Goal: Transaction & Acquisition: Purchase product/service

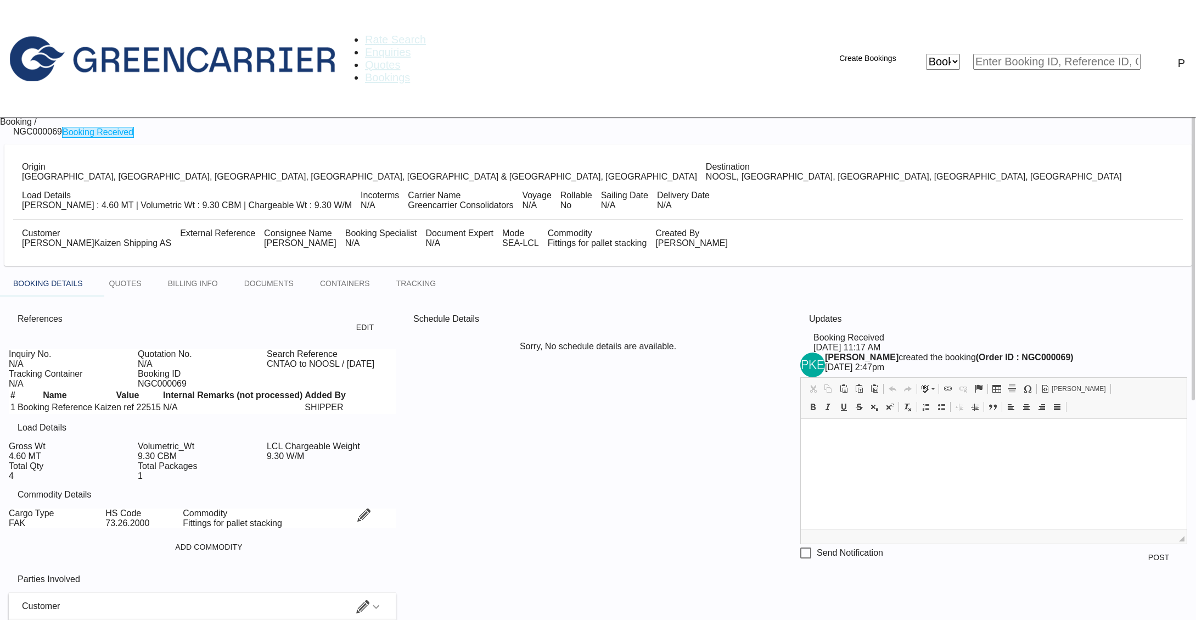
click at [365, 33] on span "Rate Search" at bounding box center [395, 39] width 61 height 12
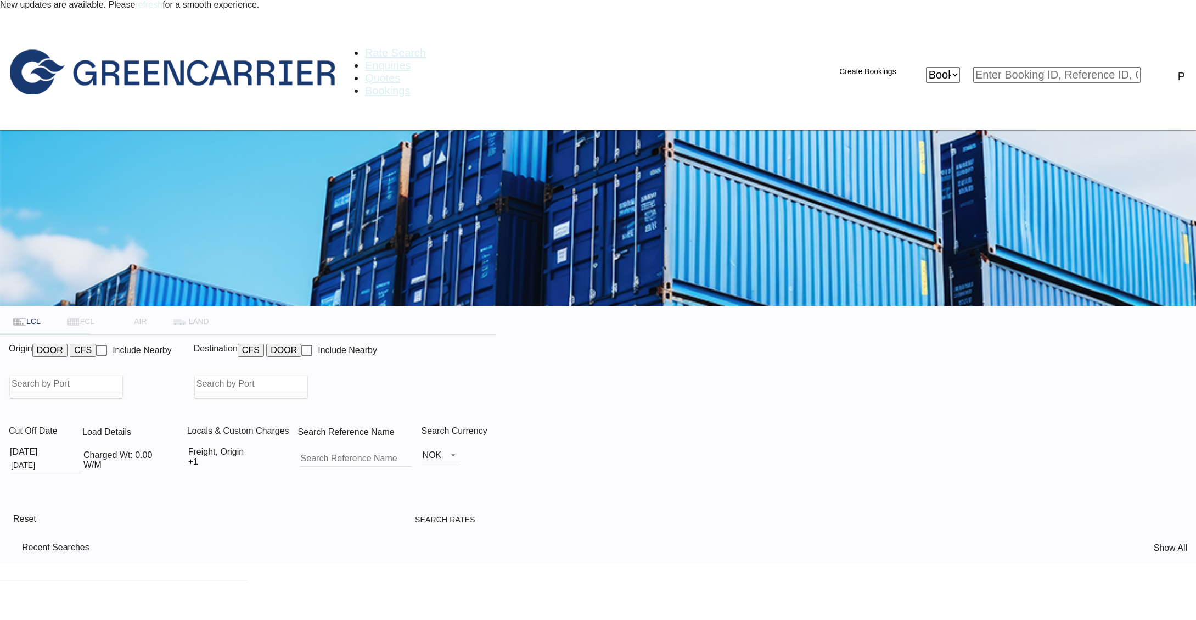
type input "[GEOGRAPHIC_DATA], [GEOGRAPHIC_DATA], [GEOGRAPHIC_DATA]"
type input "[GEOGRAPHIC_DATA], NOOSL"
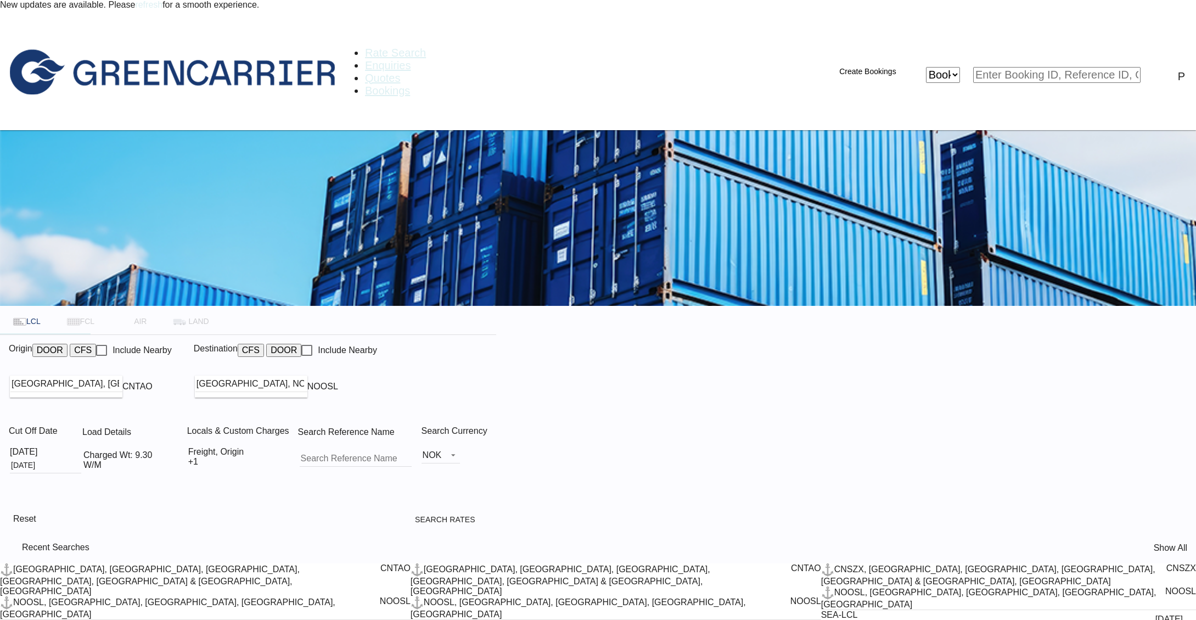
click at [162, 9] on link "refresh" at bounding box center [148, 4] width 27 height 9
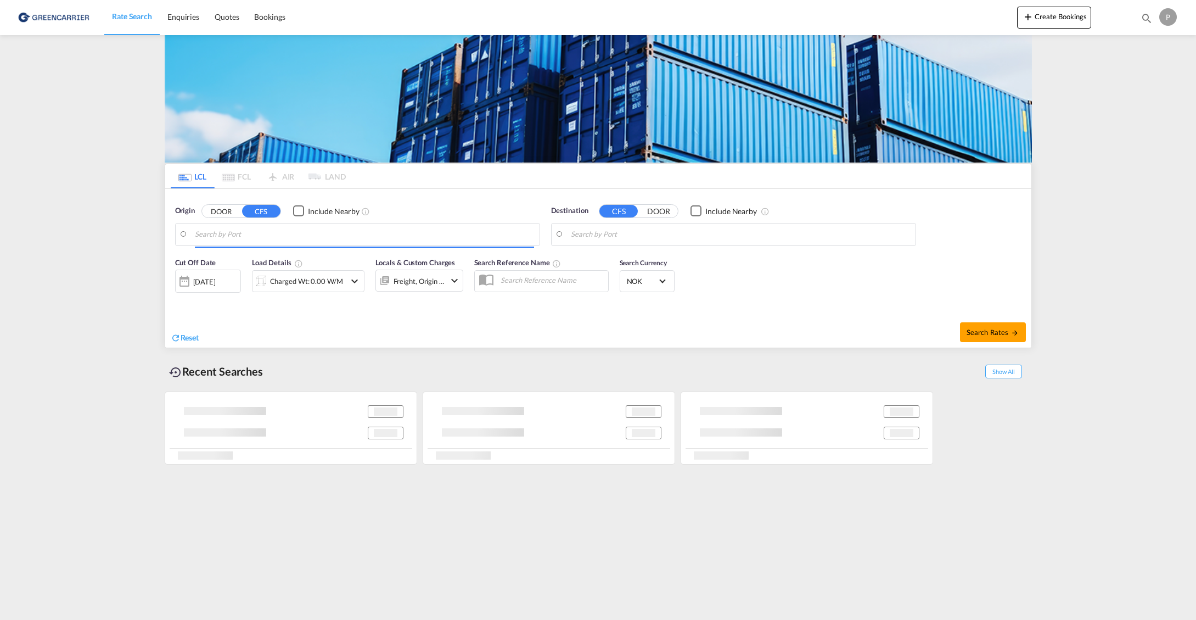
type input "[GEOGRAPHIC_DATA], [GEOGRAPHIC_DATA], [GEOGRAPHIC_DATA]"
type input "[GEOGRAPHIC_DATA], NOOSL"
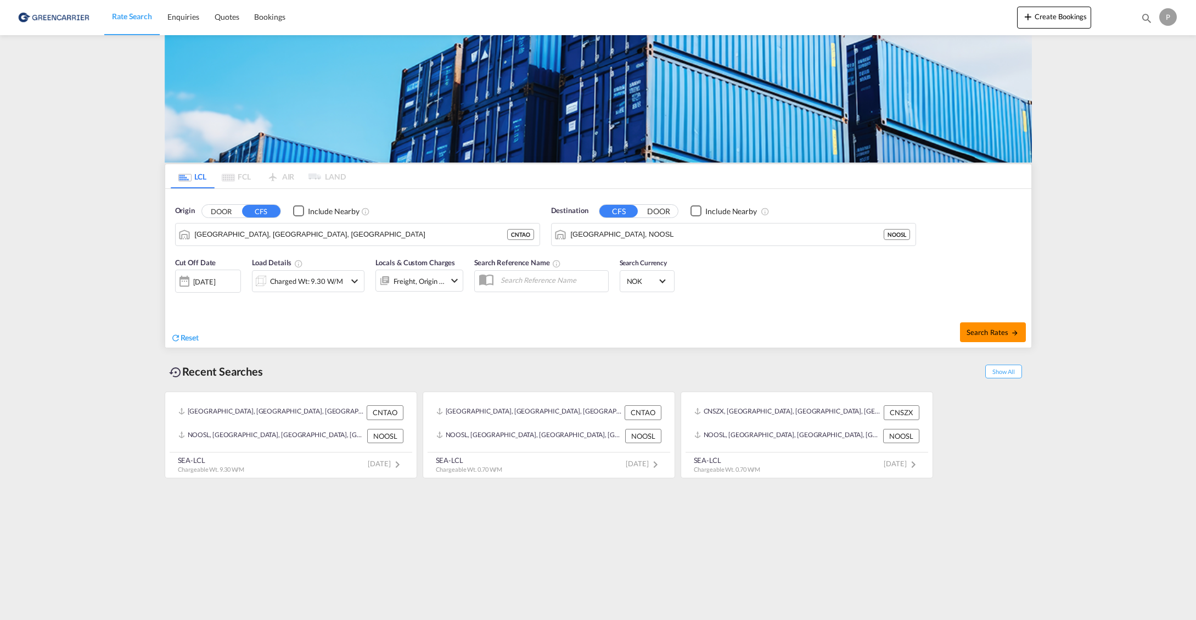
click at [997, 333] on span "Search Rates" at bounding box center [993, 332] width 53 height 9
type input "CNTAO to NOOSL / [DATE]"
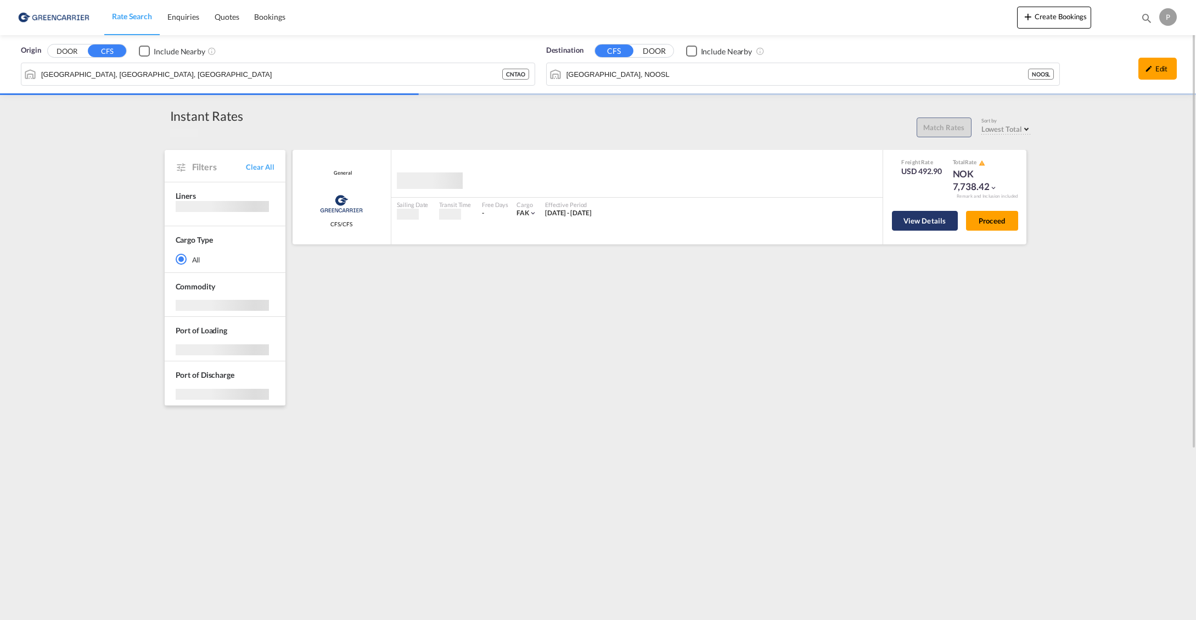
click at [929, 226] on button "View Details" at bounding box center [925, 221] width 66 height 20
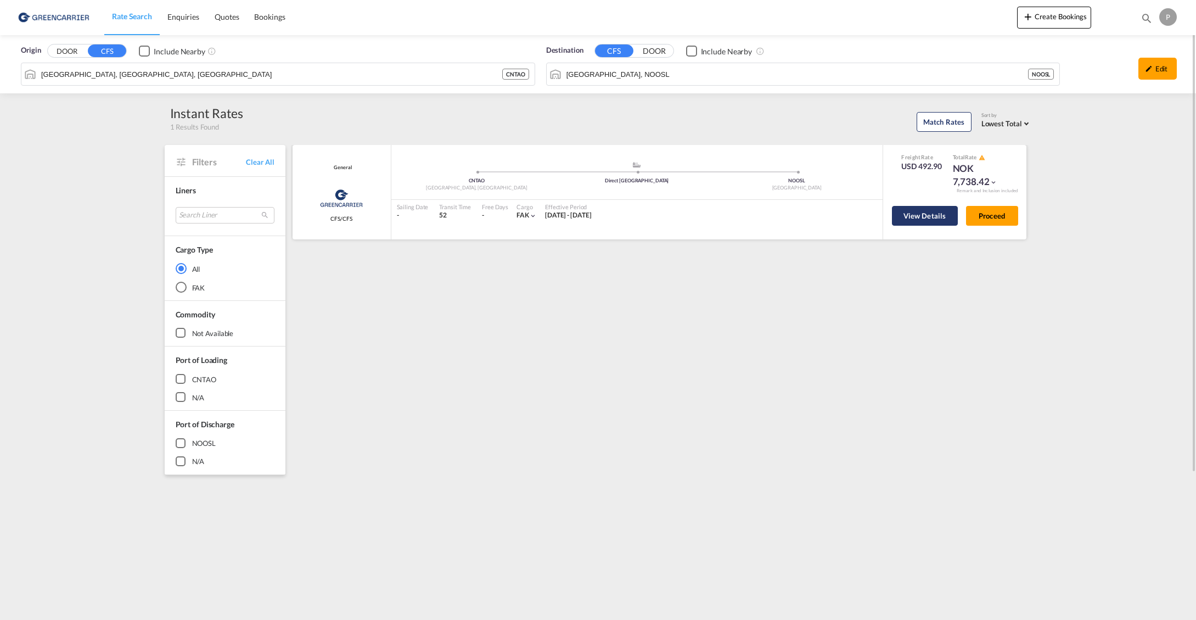
click at [921, 213] on button "View Details" at bounding box center [925, 216] width 66 height 20
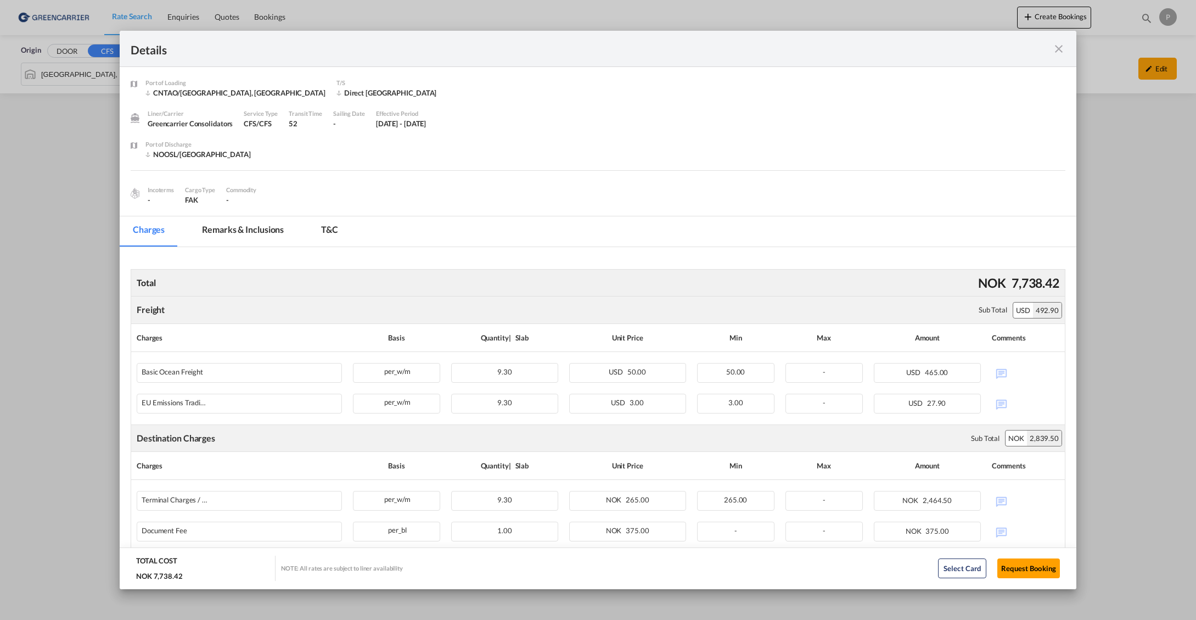
click at [1061, 46] on md-icon "icon-close fg-AAA8AD m-0 cursor" at bounding box center [1058, 48] width 13 height 13
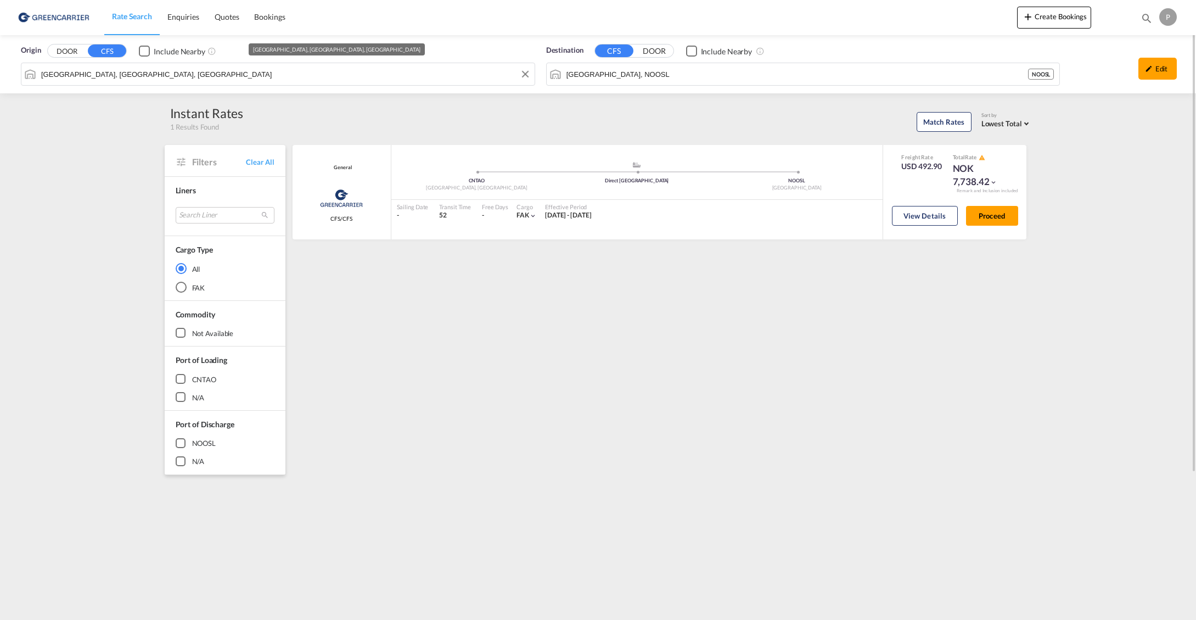
click at [255, 72] on input "[GEOGRAPHIC_DATA], [GEOGRAPHIC_DATA], [GEOGRAPHIC_DATA]" at bounding box center [285, 74] width 488 height 16
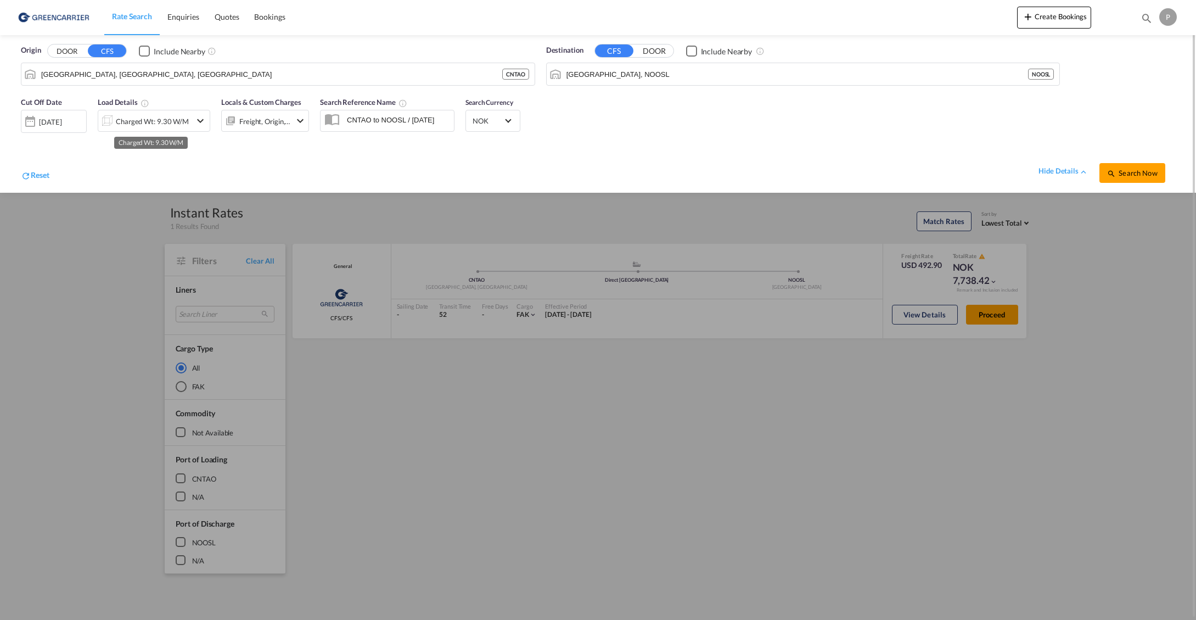
click at [154, 125] on div "Charged Wt: 9.30 W/M" at bounding box center [152, 121] width 73 height 15
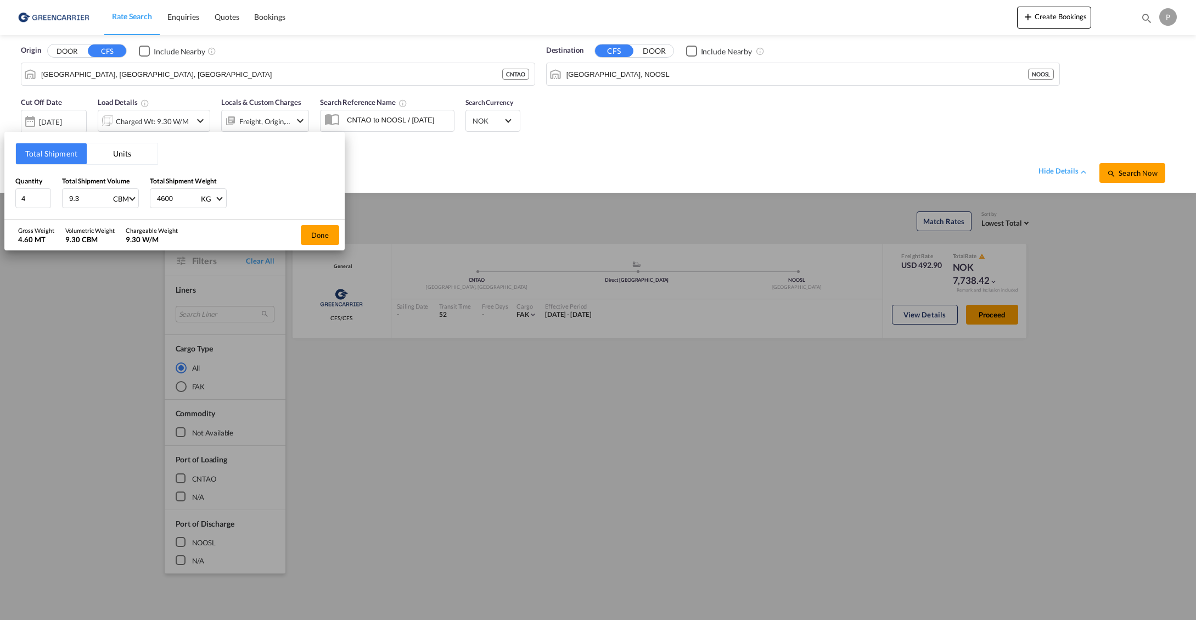
click at [126, 159] on button "Units" at bounding box center [122, 153] width 71 height 21
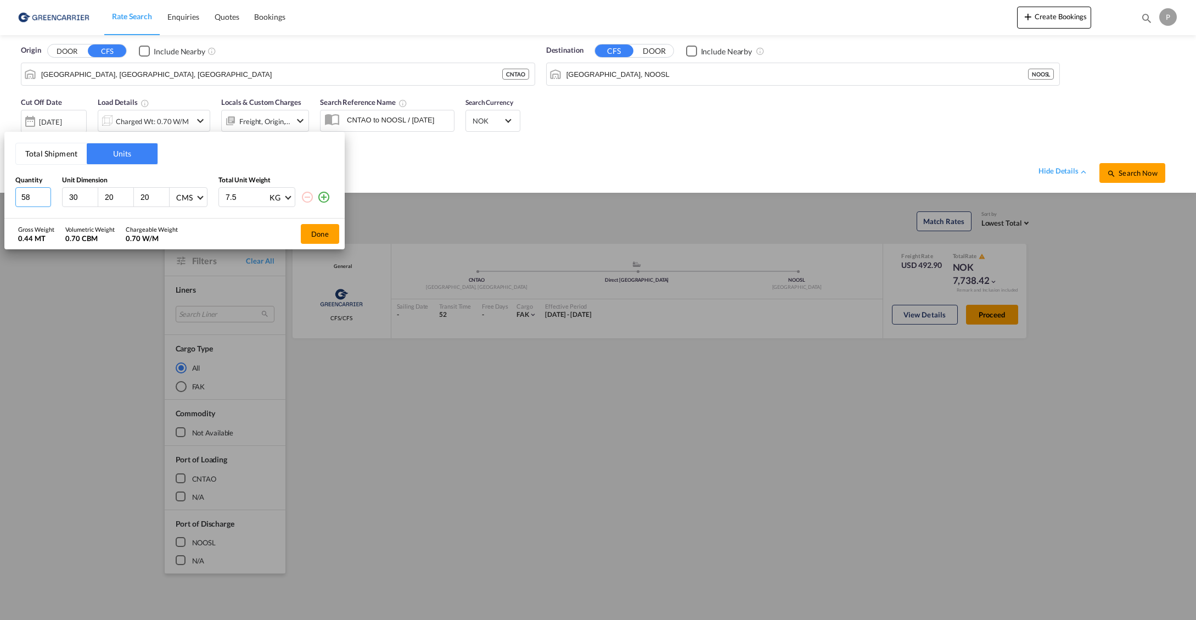
click at [35, 198] on input "58" at bounding box center [33, 197] width 36 height 20
type input "1"
type input "145"
type input "50"
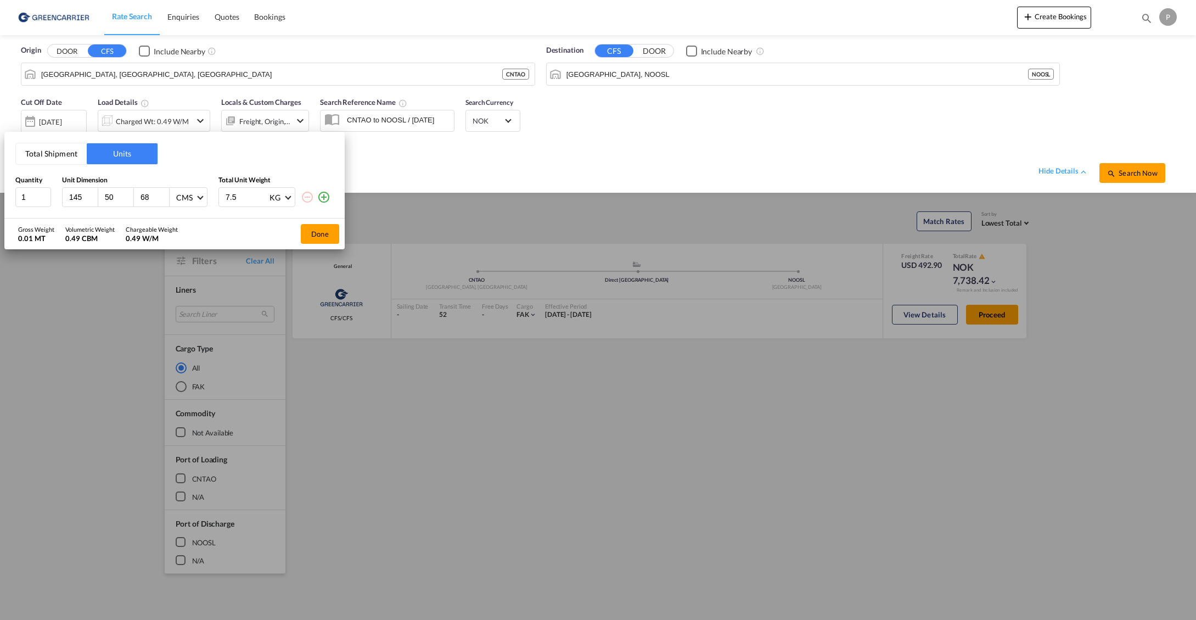
type input "68"
click at [252, 194] on input "7.5" at bounding box center [247, 197] width 44 height 19
type input "461"
click at [253, 163] on div "Total Shipment Units Quantity Unit Dimension Total Unit Weight 1 145 50 68 CMS …" at bounding box center [174, 175] width 340 height 87
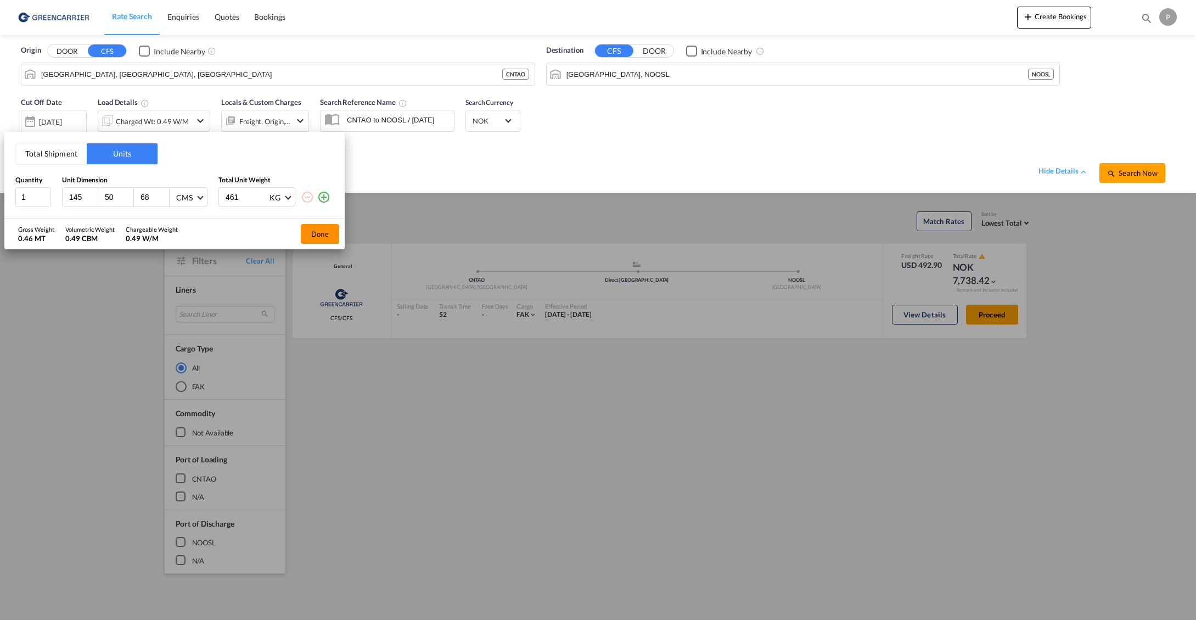
click at [313, 234] on button "Done" at bounding box center [320, 234] width 38 height 20
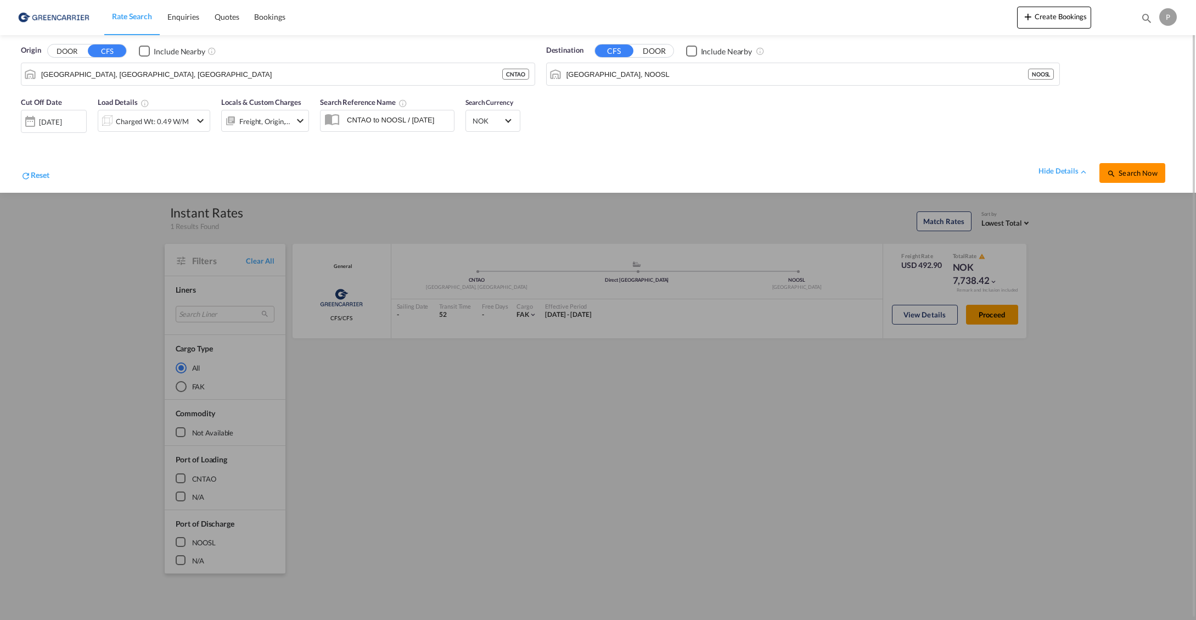
click at [1151, 169] on span "Search Now" at bounding box center [1132, 173] width 50 height 9
